Goal: Information Seeking & Learning: Learn about a topic

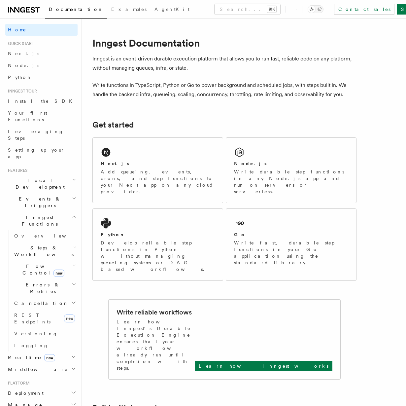
click at [68, 260] on h2 "Flow Control new" at bounding box center [45, 269] width 66 height 19
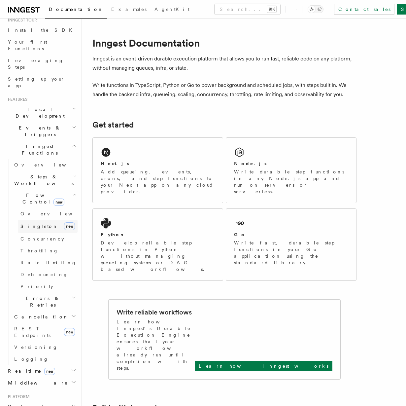
scroll to position [111, 0]
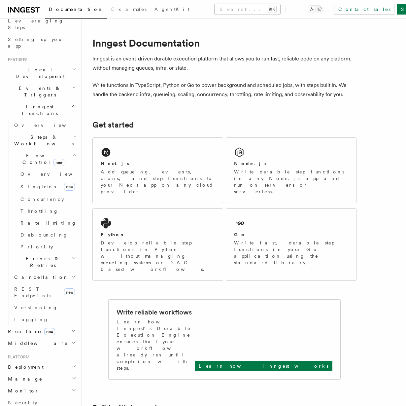
click at [215, 11] on button "Search... ⌘K" at bounding box center [248, 9] width 66 height 11
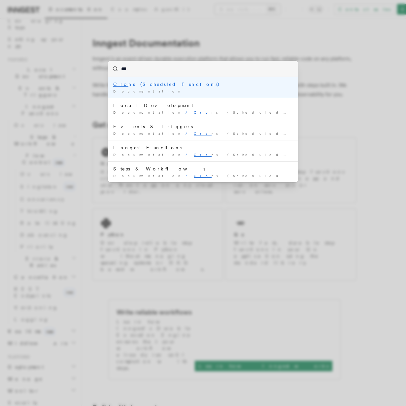
type input "****"
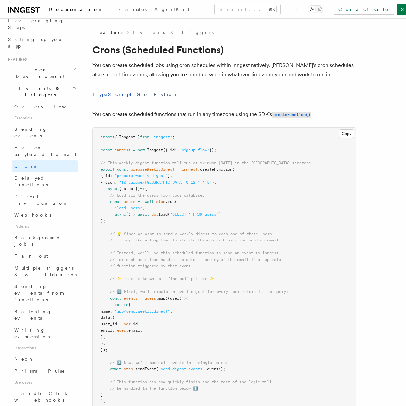
click at [37, 85] on span "Events & Triggers" at bounding box center [38, 91] width 67 height 13
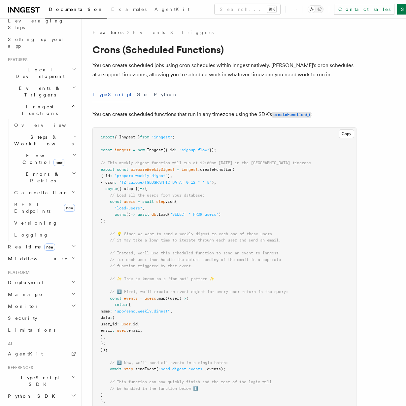
click at [38, 85] on span "Events & Triggers" at bounding box center [38, 91] width 67 height 13
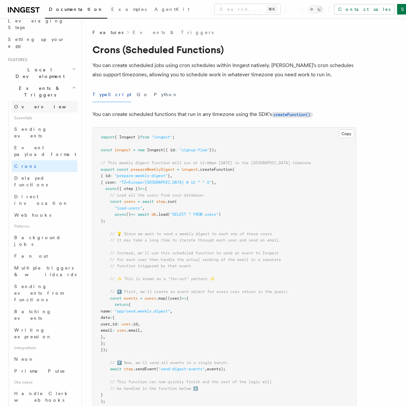
click at [37, 101] on link "Overview" at bounding box center [45, 107] width 66 height 12
